Goal: Task Accomplishment & Management: Use online tool/utility

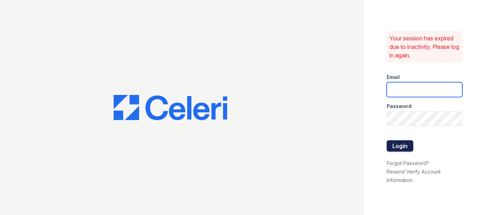
type input "theshoresleasing@dlhproperties.net"
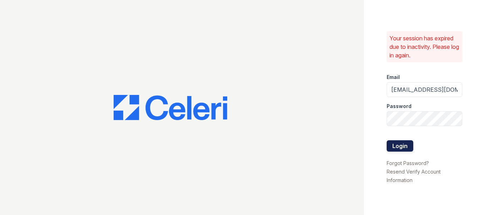
click at [402, 148] on button "Login" at bounding box center [399, 145] width 27 height 11
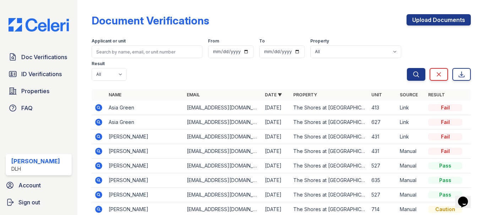
click at [97, 108] on icon at bounding box center [98, 107] width 7 height 7
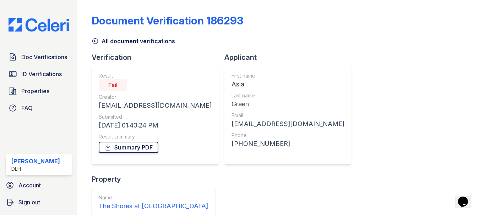
click at [137, 149] on link "Summary PDF" at bounding box center [129, 147] width 60 height 11
